Goal: Information Seeking & Learning: Learn about a topic

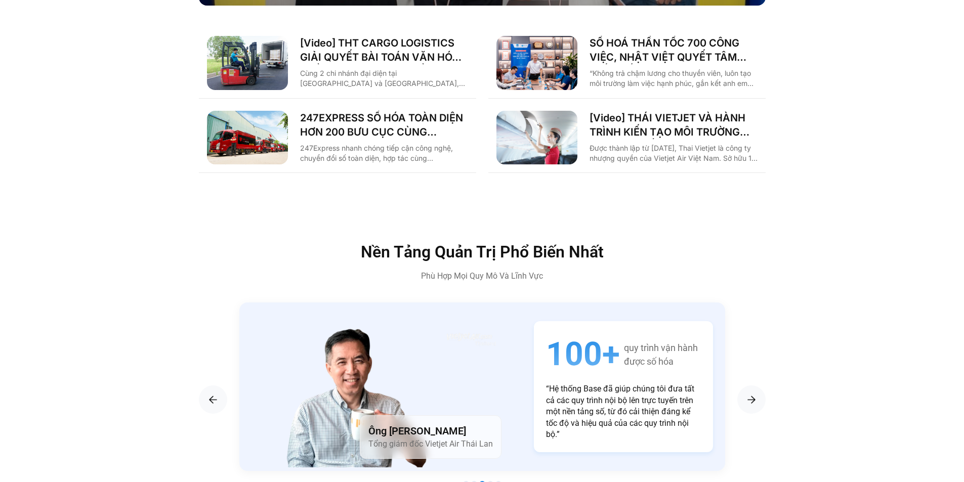
scroll to position [1872, 0]
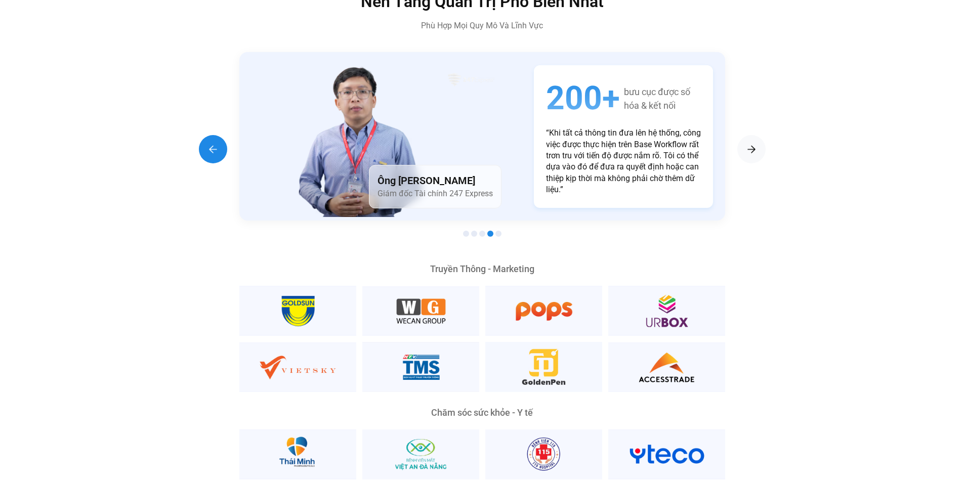
click at [211, 143] on img "Previous slide" at bounding box center [213, 149] width 12 height 12
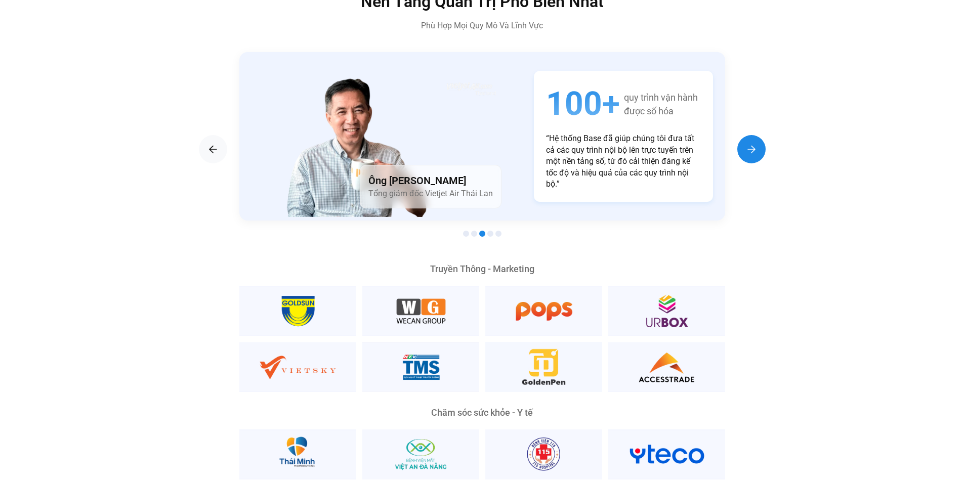
click at [743, 137] on div "Next slide" at bounding box center [751, 149] width 28 height 28
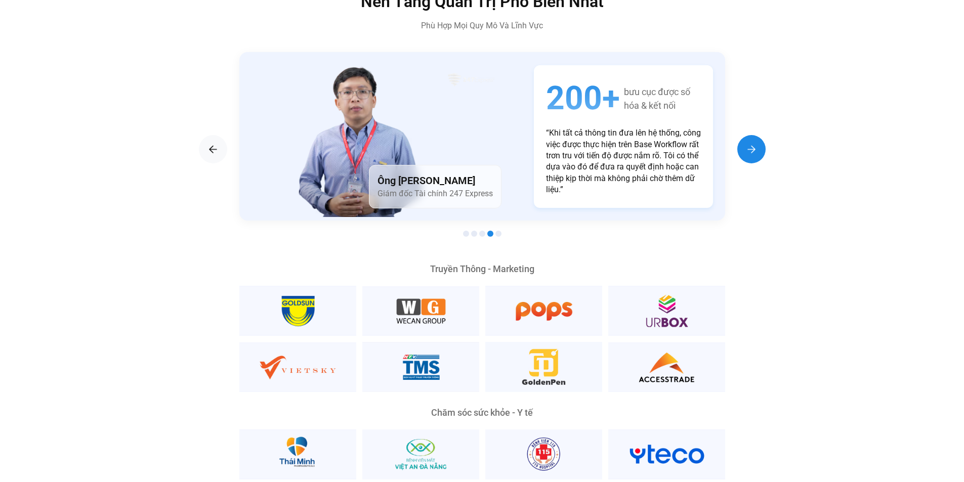
click at [743, 137] on div "Next slide" at bounding box center [751, 149] width 28 height 28
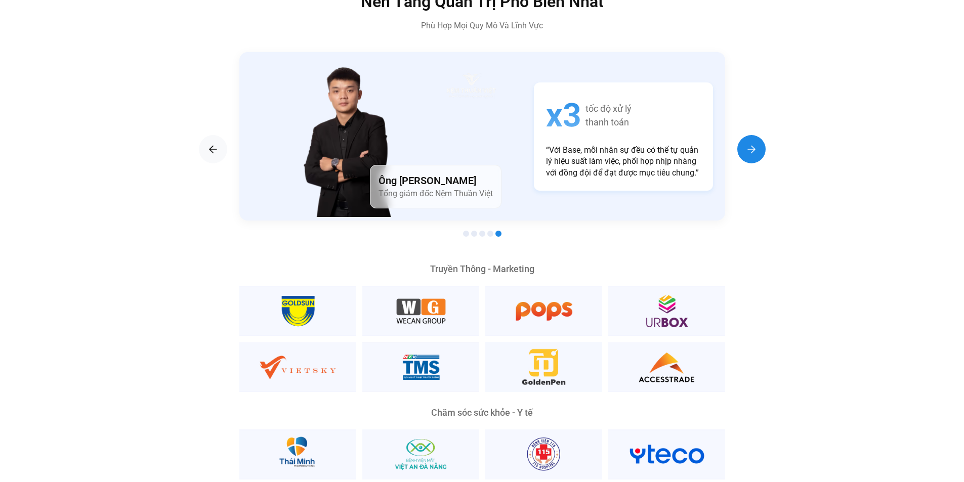
click at [743, 137] on div "Next slide" at bounding box center [751, 149] width 28 height 28
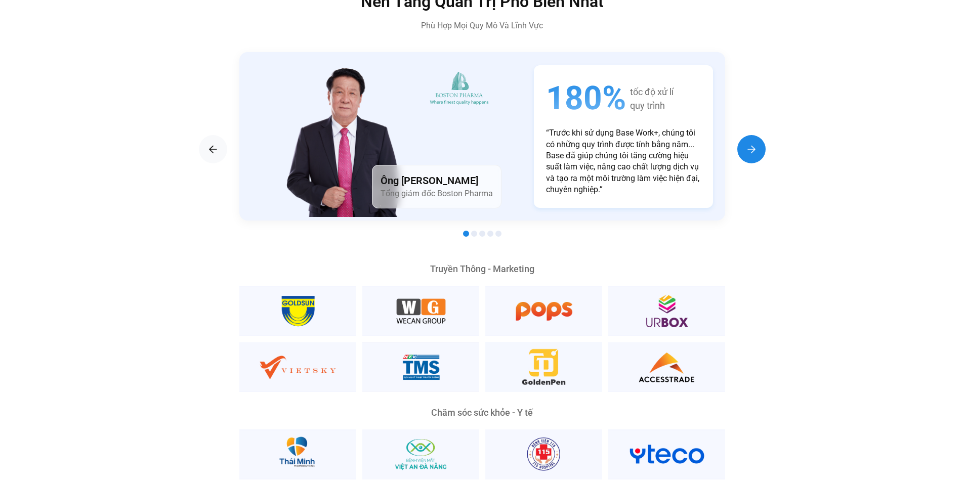
click at [743, 137] on div "Next slide" at bounding box center [751, 149] width 28 height 28
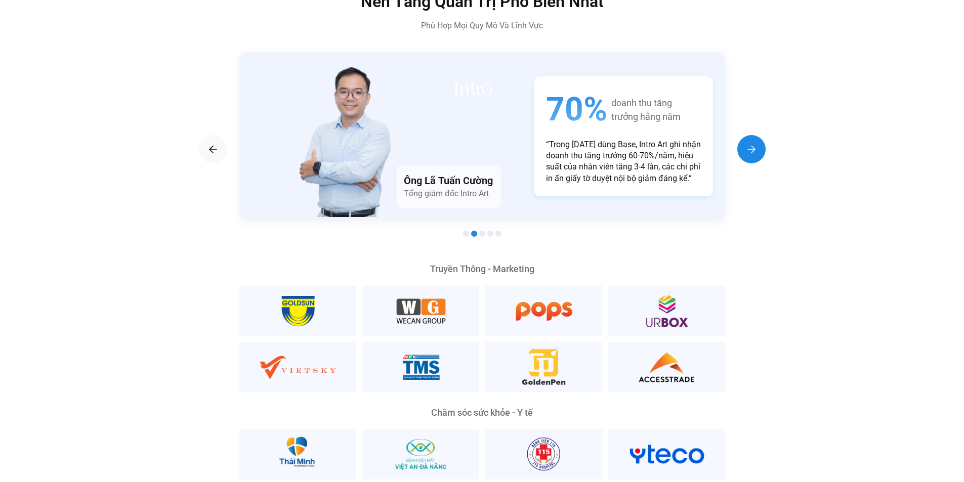
click at [743, 137] on div "Next slide" at bounding box center [751, 149] width 28 height 28
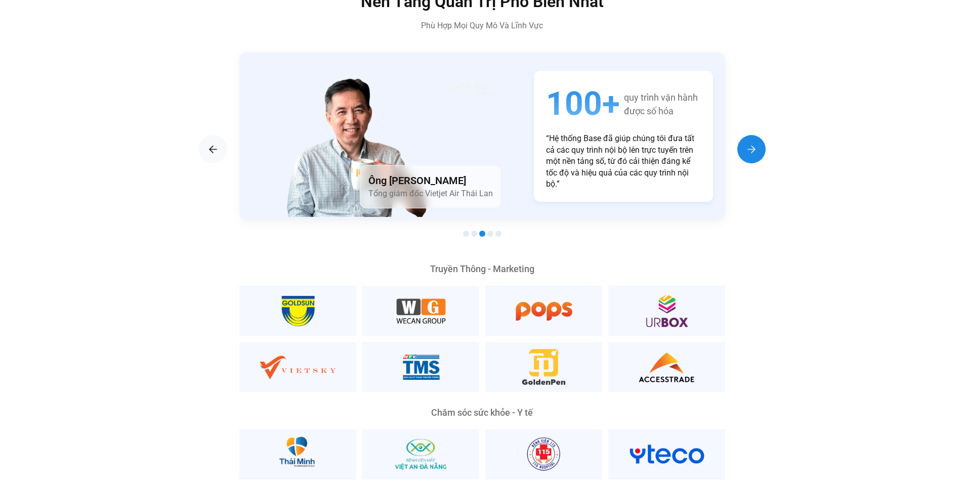
click at [743, 137] on div "Next slide" at bounding box center [751, 149] width 28 height 28
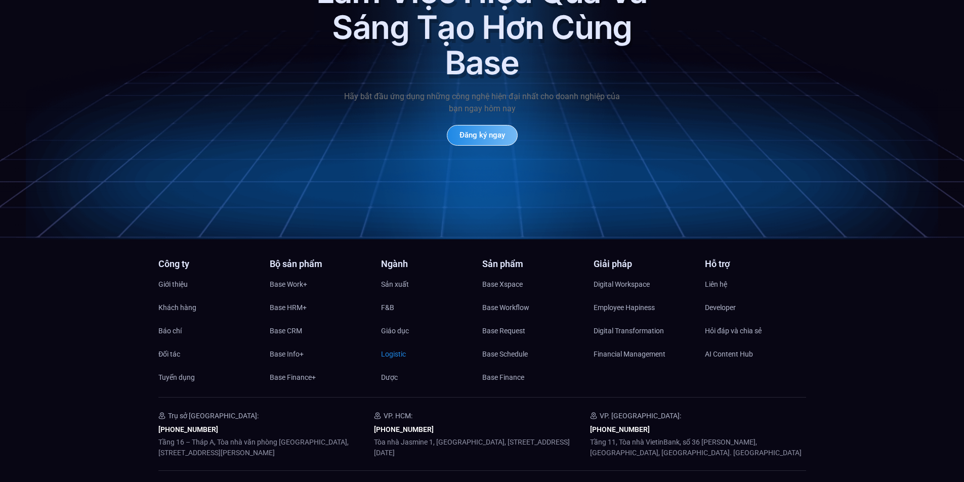
scroll to position [4889, 0]
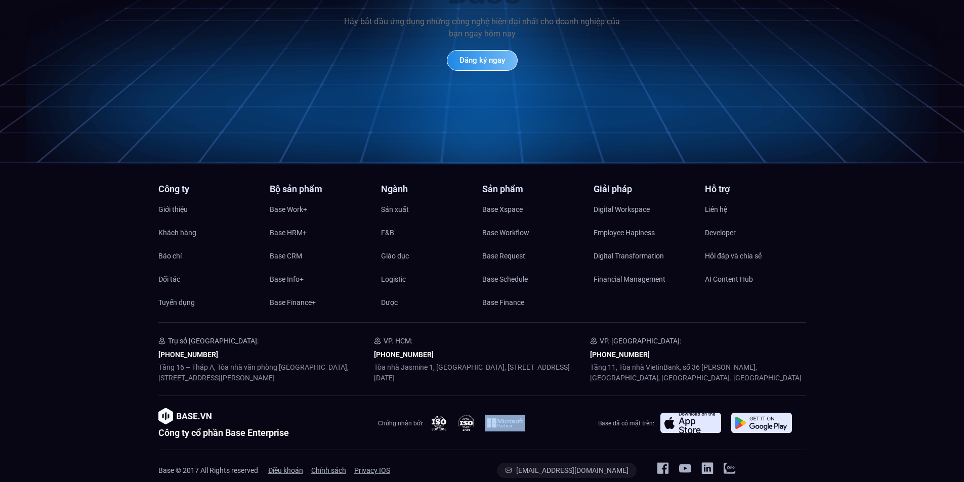
drag, startPoint x: 526, startPoint y: 408, endPoint x: 487, endPoint y: 404, distance: 39.2
click at [487, 415] on div at bounding box center [508, 423] width 156 height 17
click at [439, 415] on div "Công ty cổ phần Base Enterprise Chứng nhận bởi: Base đã có mặt trên:" at bounding box center [482, 422] width 648 height 29
click at [421, 408] on div "Công ty cổ phần Base Enterprise Chứng nhận bởi: Base đã có mặt trên:" at bounding box center [482, 422] width 648 height 29
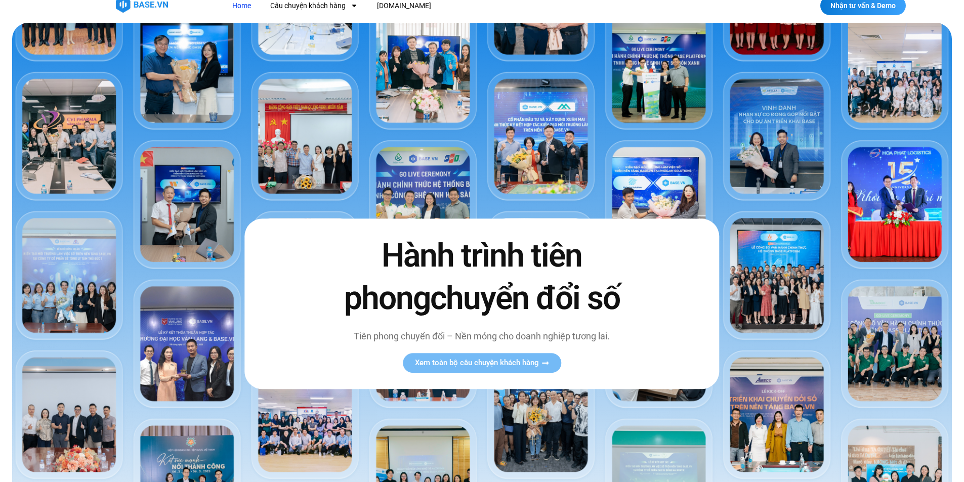
scroll to position [0, 0]
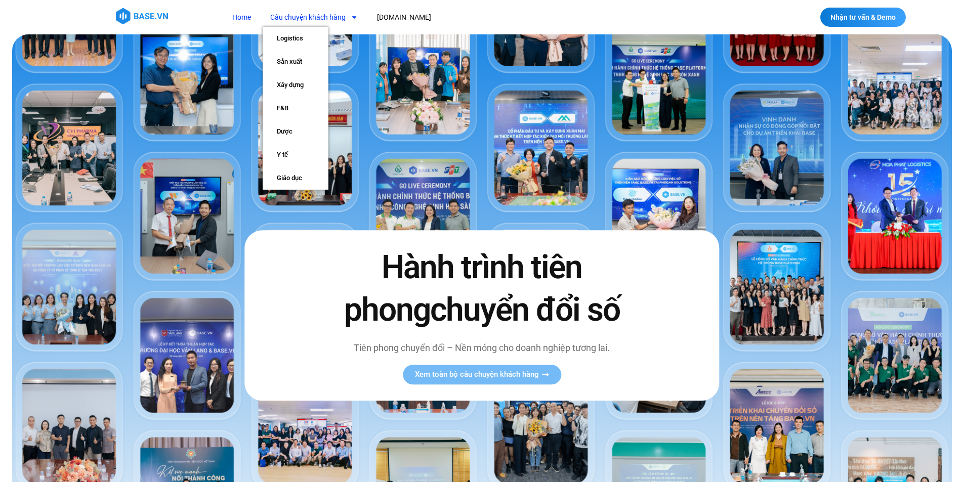
click at [294, 17] on link "Câu chuyện khách hàng" at bounding box center [314, 17] width 103 height 19
